Goal: Task Accomplishment & Management: Manage account settings

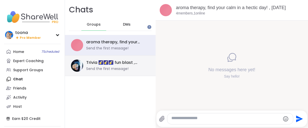
click at [112, 76] on div "Trivia 🌠🌠🌠 fun blast , Oct 14 Send the first message!" at bounding box center [110, 66] width 91 height 21
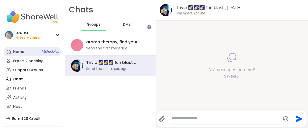
click at [24, 55] on div "Home 7 Scheduled" at bounding box center [18, 51] width 11 height 5
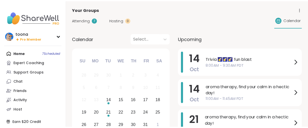
scroll to position [28, 0]
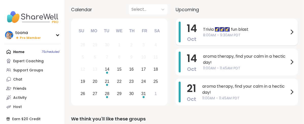
click at [231, 38] on span "8:00AM - 9:30AM PDT" at bounding box center [246, 34] width 86 height 5
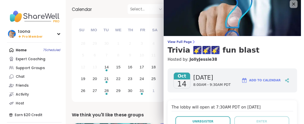
scroll to position [0, 0]
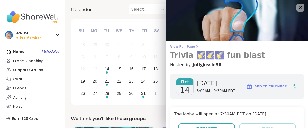
click at [183, 48] on span "View Full Page" at bounding box center [237, 47] width 134 height 4
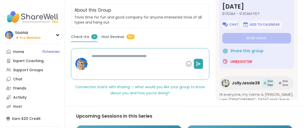
scroll to position [113, 0]
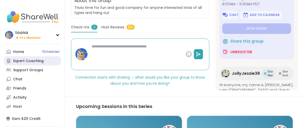
click at [22, 64] on div "Expert Coaching" at bounding box center [28, 61] width 30 height 5
type textarea "*"
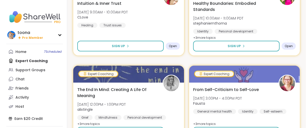
scroll to position [197, 0]
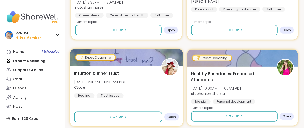
click at [116, 66] on div at bounding box center [126, 57] width 113 height 17
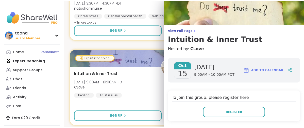
scroll to position [0, 0]
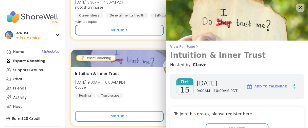
click at [173, 49] on span "View Full Page" at bounding box center [237, 47] width 134 height 4
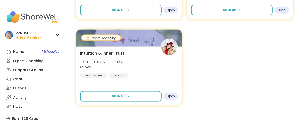
scroll to position [953, 0]
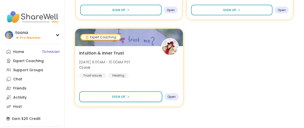
click at [124, 53] on span "Intuition & Inner Trust" at bounding box center [101, 53] width 45 height 6
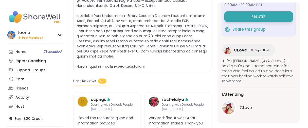
scroll to position [254, 0]
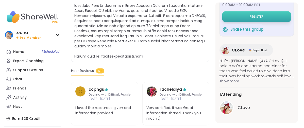
click at [239, 11] on button "Register" at bounding box center [256, 16] width 69 height 11
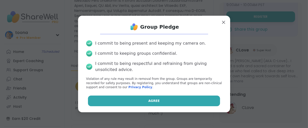
click at [102, 105] on button "Agree" at bounding box center [154, 101] width 132 height 11
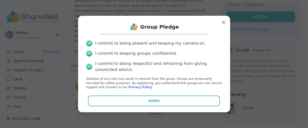
scroll to position [16, 0]
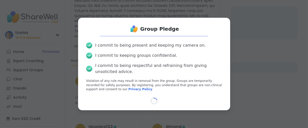
select select "**"
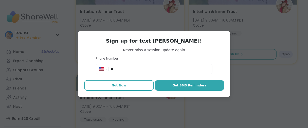
click at [119, 88] on span "Not Now" at bounding box center [119, 85] width 15 height 5
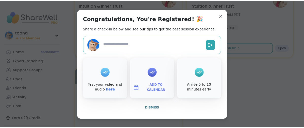
scroll to position [14, 0]
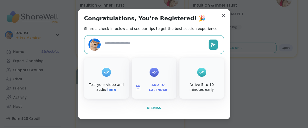
click at [148, 110] on span "Dismiss" at bounding box center [154, 108] width 14 height 4
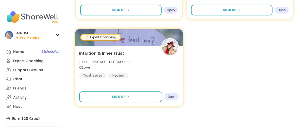
scroll to position [361, 0]
type textarea "*"
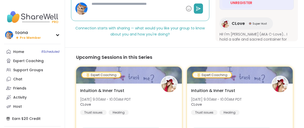
scroll to position [164, 0]
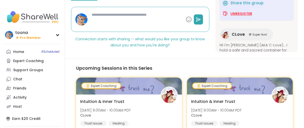
click at [237, 16] on span "Unregister" at bounding box center [241, 13] width 22 height 5
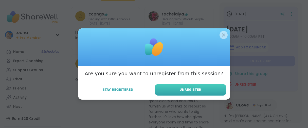
click at [194, 93] on button "Unregister" at bounding box center [190, 89] width 71 height 11
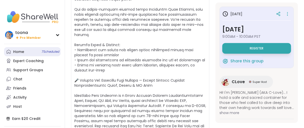
click at [21, 55] on div "Home 7 Scheduled" at bounding box center [18, 51] width 11 height 5
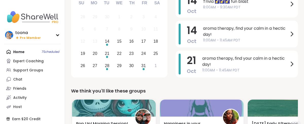
scroll to position [56, 0]
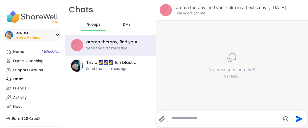
drag, startPoint x: 26, startPoint y: 38, endPoint x: 25, endPoint y: 40, distance: 2.6
click at [26, 35] on div "toona" at bounding box center [28, 33] width 26 height 6
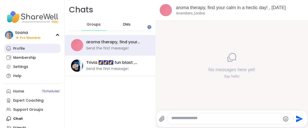
click at [25, 51] on div "Profile" at bounding box center [19, 48] width 12 height 5
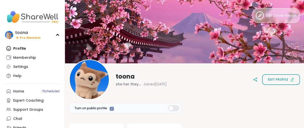
click at [273, 20] on button "Edit Cover Image" at bounding box center [275, 15] width 47 height 15
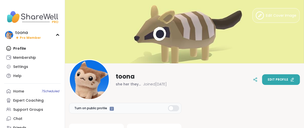
click at [271, 79] on span "Edit profile" at bounding box center [278, 79] width 21 height 5
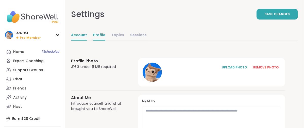
click at [87, 41] on link "Account" at bounding box center [79, 35] width 16 height 10
select select "**"
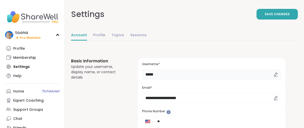
click at [198, 80] on input "*****" at bounding box center [211, 74] width 139 height 10
type input "*"
type input "******"
click at [256, 18] on button "Save Changes" at bounding box center [276, 14] width 41 height 11
click at [25, 51] on div "Profile" at bounding box center [19, 48] width 12 height 5
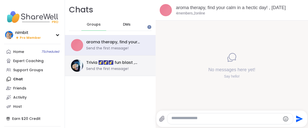
click at [123, 72] on div "Send the first message!" at bounding box center [107, 68] width 42 height 5
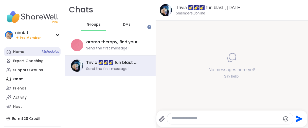
click at [22, 55] on div "Home 7 Scheduled" at bounding box center [18, 51] width 11 height 5
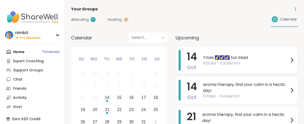
click at [237, 66] on span "8:00AM - 9:30AM PDT" at bounding box center [246, 63] width 86 height 5
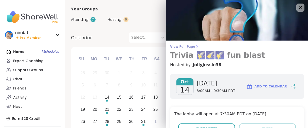
click at [191, 49] on span "View Full Page" at bounding box center [237, 47] width 134 height 4
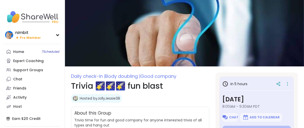
type textarea "*"
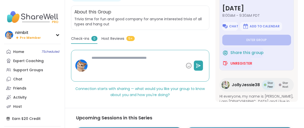
scroll to position [56, 0]
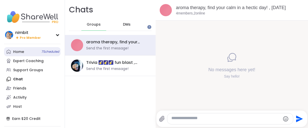
click at [24, 55] on div "Home 7 Scheduled" at bounding box center [18, 51] width 11 height 5
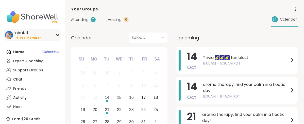
click at [19, 40] on icon at bounding box center [17, 37] width 4 height 4
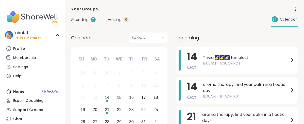
click at [21, 51] on div "Profile" at bounding box center [19, 48] width 12 height 5
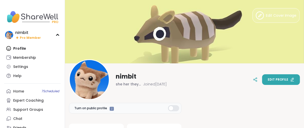
click at [268, 78] on span "Edit profile" at bounding box center [278, 79] width 21 height 5
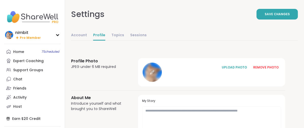
click at [154, 75] on icon at bounding box center [152, 72] width 5 height 5
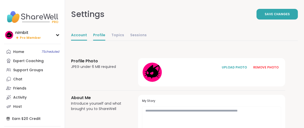
click at [87, 41] on link "Account" at bounding box center [79, 35] width 16 height 10
select select "**"
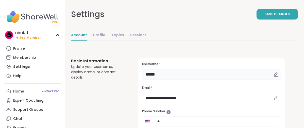
click at [191, 80] on input "******" at bounding box center [211, 74] width 139 height 10
type input "*"
type input "*******"
click at [260, 20] on button "Save Changes" at bounding box center [276, 14] width 41 height 11
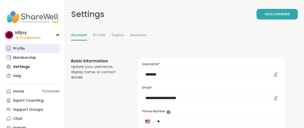
click at [26, 52] on link "Profile" at bounding box center [32, 48] width 57 height 9
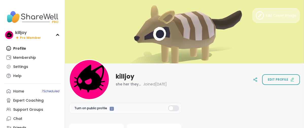
click at [256, 19] on icon at bounding box center [260, 15] width 8 height 8
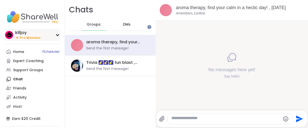
click at [23, 40] on span "Pro Member" at bounding box center [30, 38] width 21 height 4
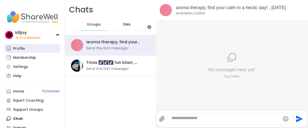
click at [21, 51] on div "Profile" at bounding box center [19, 48] width 12 height 5
